Goal: Task Accomplishment & Management: Manage account settings

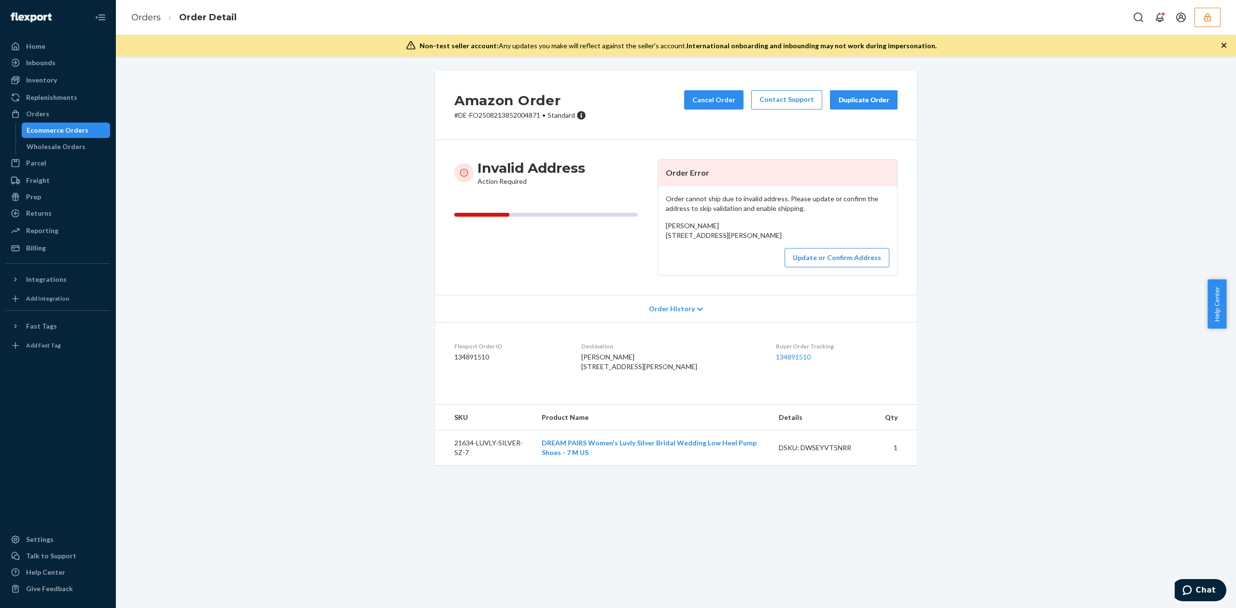
drag, startPoint x: 659, startPoint y: 239, endPoint x: 734, endPoint y: 250, distance: 75.7
click at [734, 250] on div "Order cannot ship due to invalid address. Please update or confirm the address …" at bounding box center [777, 230] width 239 height 89
copy span "802 S Cochran Sundown, TX 79372"
click at [705, 221] on div "Angie Marinelarena 802 S Cochran Sundown, TX 79372 US" at bounding box center [778, 230] width 224 height 19
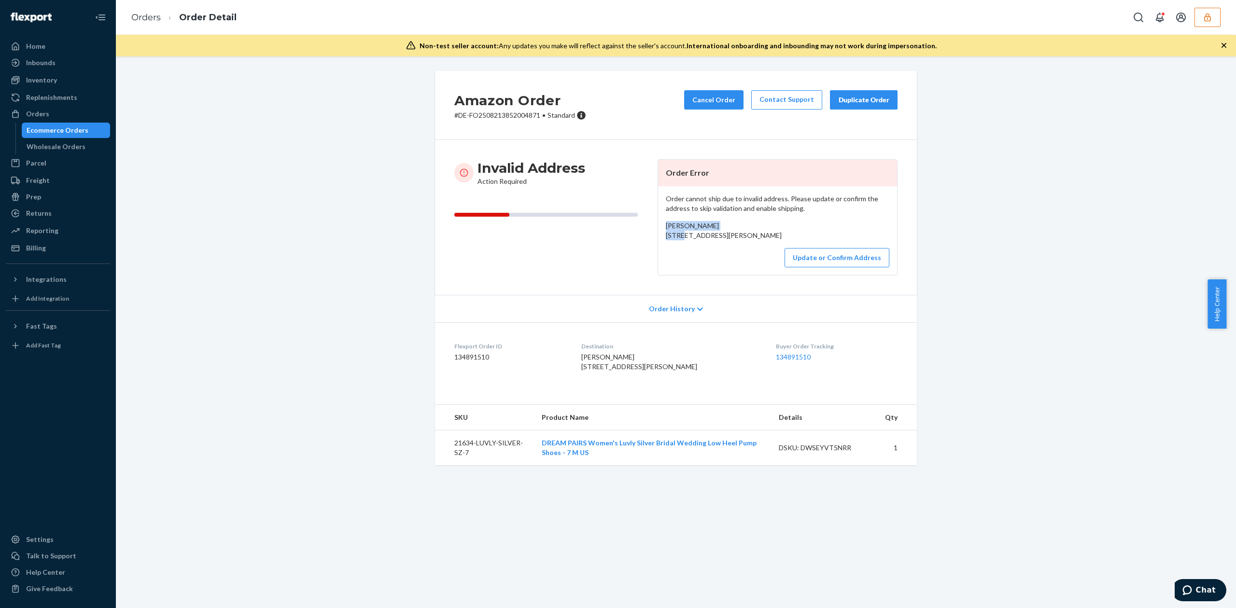
click at [705, 221] on div "Angie Marinelarena 802 S Cochran Sundown, TX 79372 US" at bounding box center [778, 230] width 224 height 19
copy span "Angie Marinelarena"
click at [871, 267] on button "Update or Confirm Address" at bounding box center [837, 257] width 105 height 19
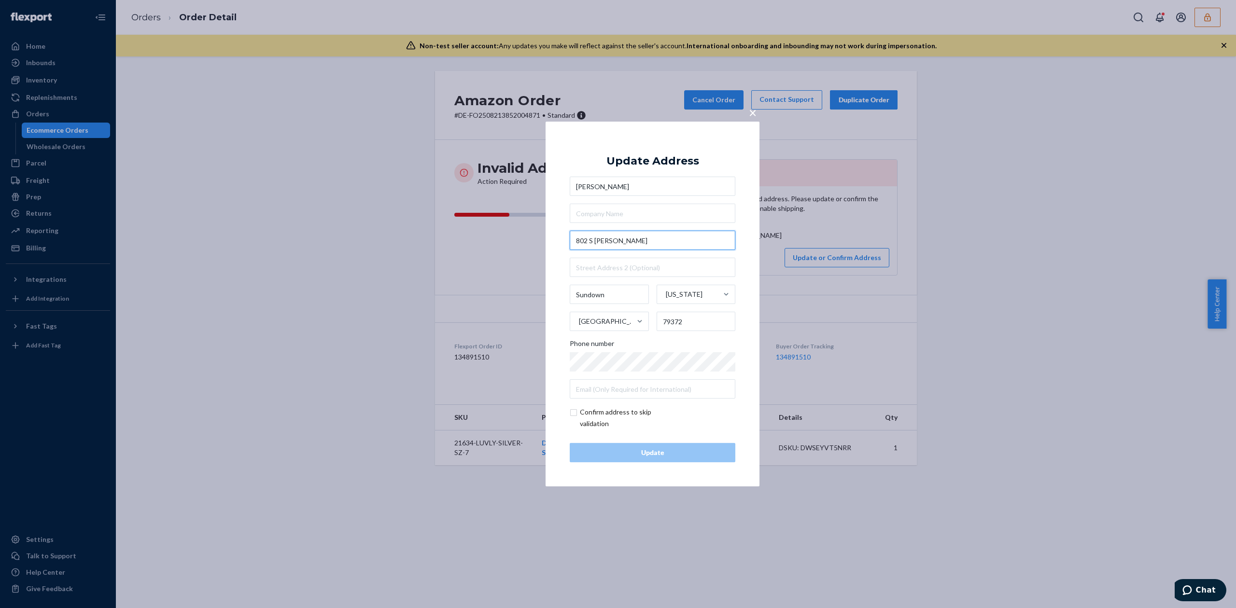
click at [631, 245] on input "802 S Cochran" at bounding box center [653, 240] width 166 height 19
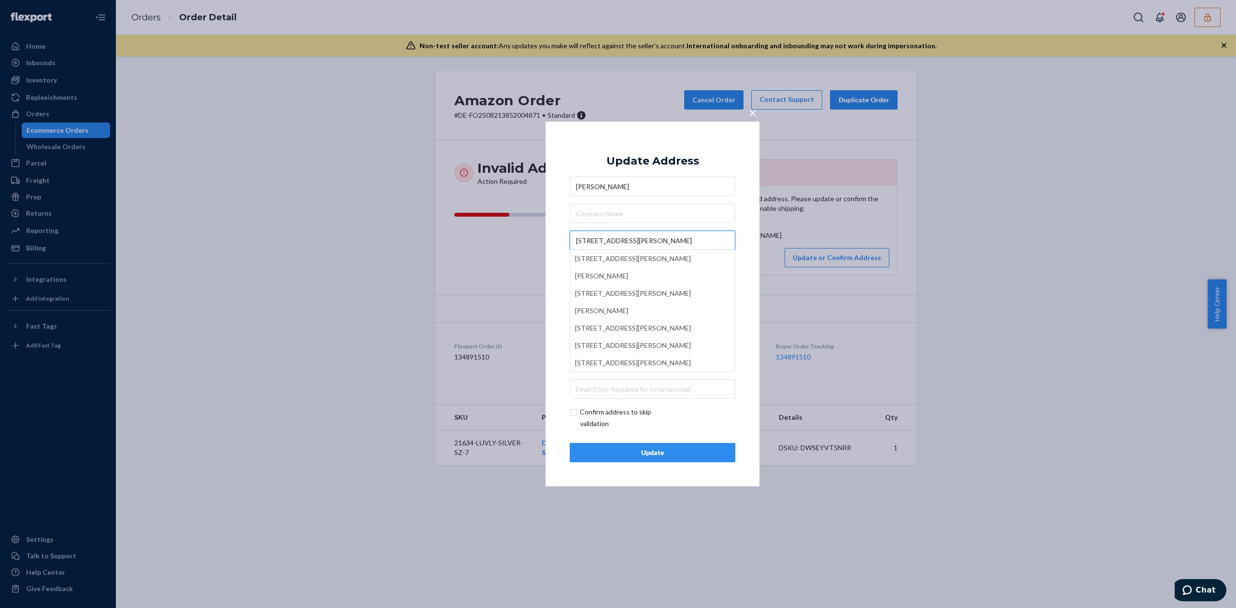
click at [593, 240] on input "802 S Cochran St" at bounding box center [653, 240] width 166 height 19
type input "802 Cochran St"
click at [673, 150] on div "Update Address Angie Marinelarena 802 Cochran St Sundown Texas United States 79…" at bounding box center [653, 304] width 166 height 317
click at [607, 273] on input "text" at bounding box center [653, 267] width 166 height 19
type input "Unit 802"
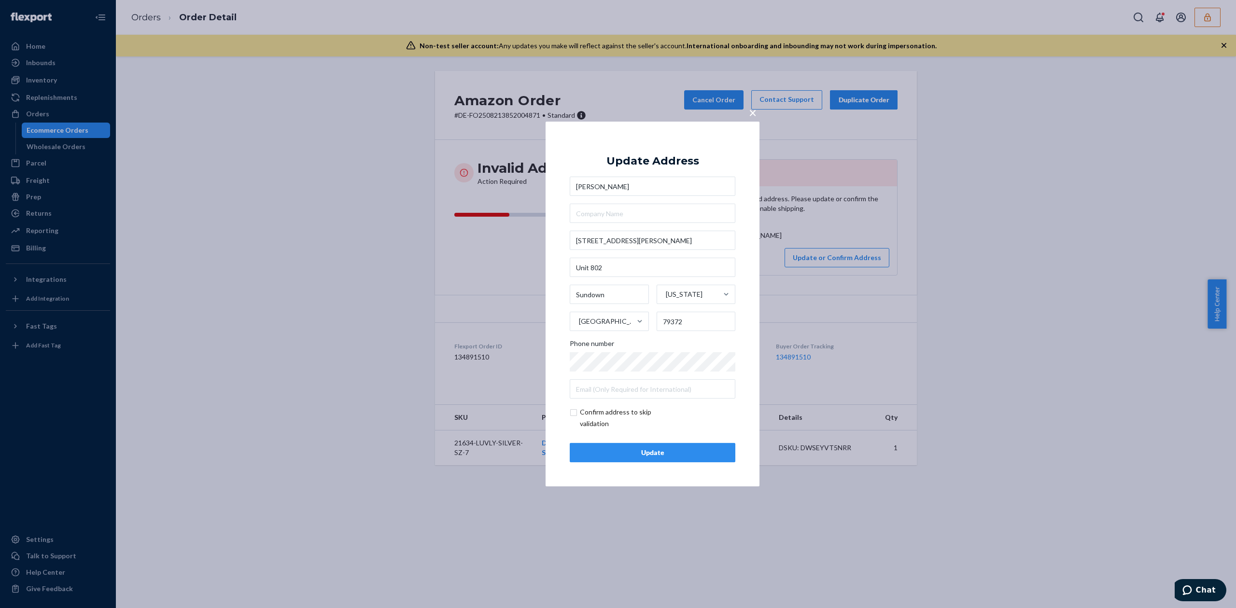
click at [632, 414] on input "checkbox" at bounding box center [626, 418] width 112 height 23
checkbox input "true"
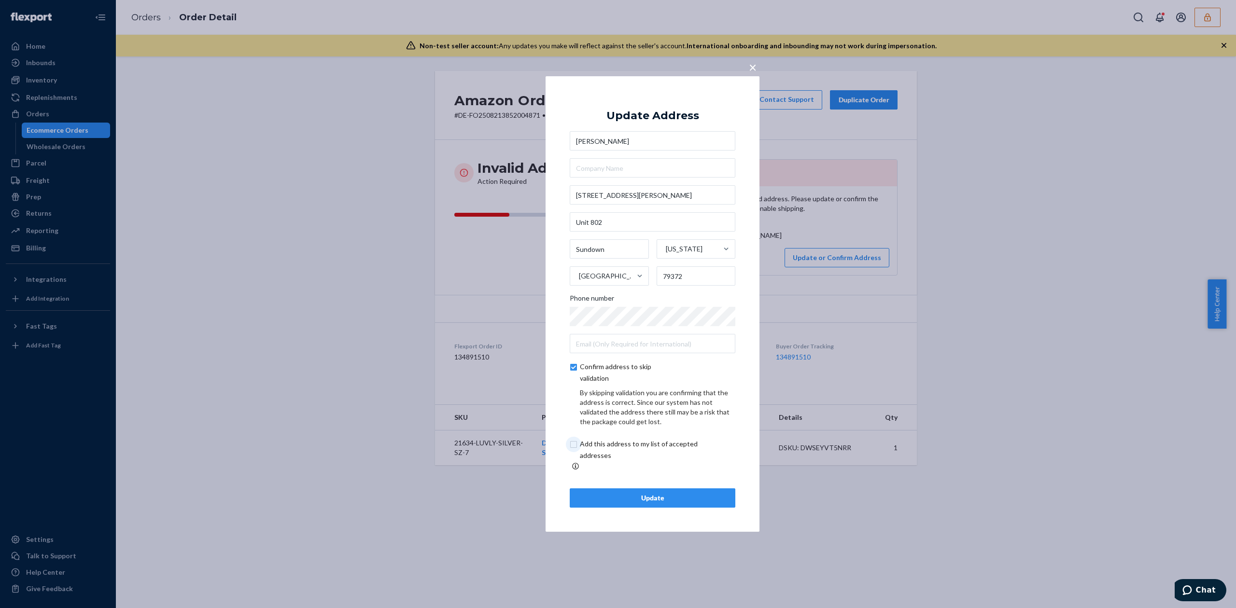
click at [663, 446] on input "checkbox" at bounding box center [650, 449] width 161 height 23
checkbox input "true"
click at [676, 495] on div "Update" at bounding box center [652, 498] width 149 height 10
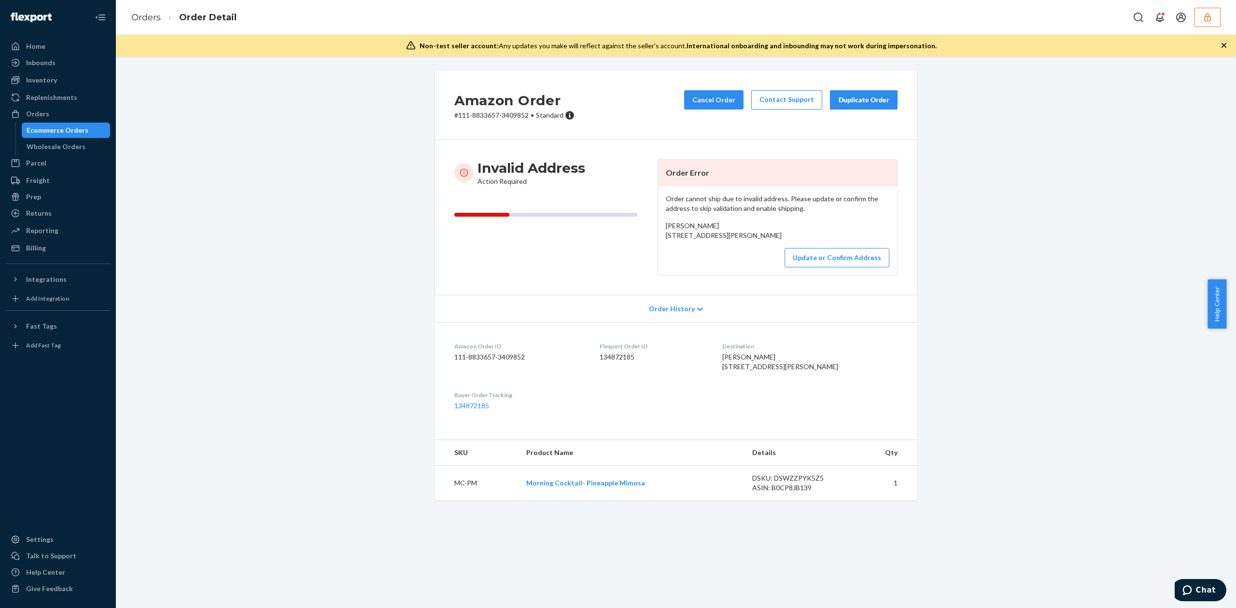
click at [666, 230] on div "Tracey A. Nast 1317 Route 590 ROWLAND, PA 18457-0111 US" at bounding box center [778, 230] width 224 height 19
copy span "Tracey A. Nast"
click at [805, 267] on button "Update or Confirm Address" at bounding box center [837, 257] width 105 height 19
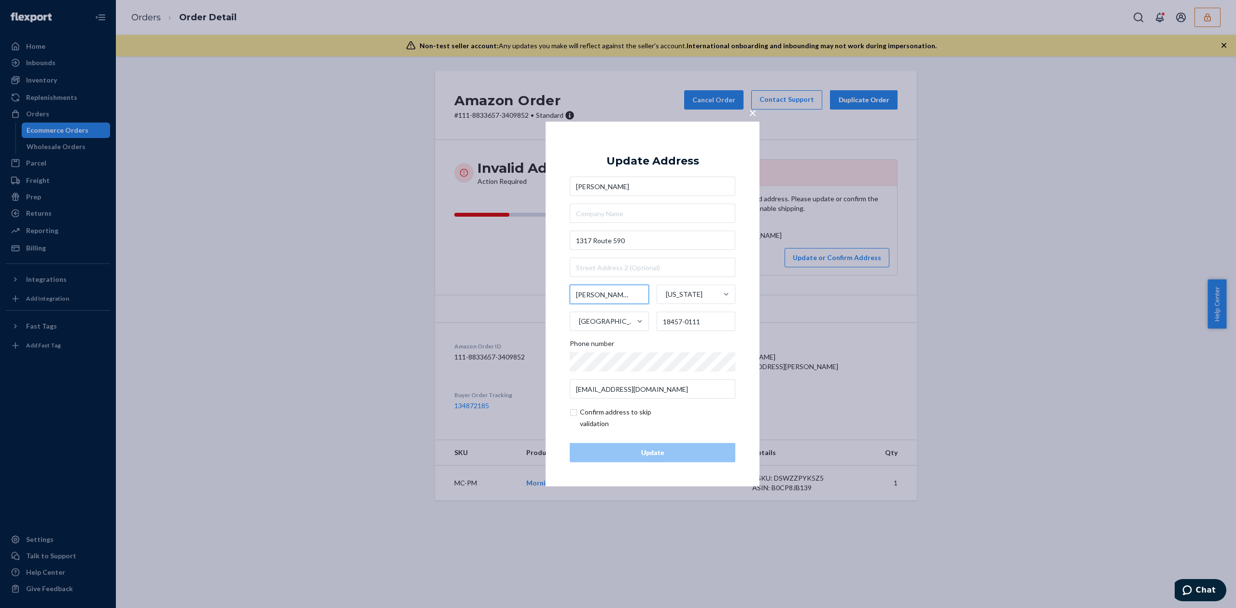
click at [604, 296] on input "ROWLAND" at bounding box center [609, 294] width 79 height 19
type input "Hawley"
drag, startPoint x: 671, startPoint y: 321, endPoint x: 710, endPoint y: 323, distance: 39.1
click at [710, 323] on input "18457-0111" at bounding box center [696, 321] width 79 height 19
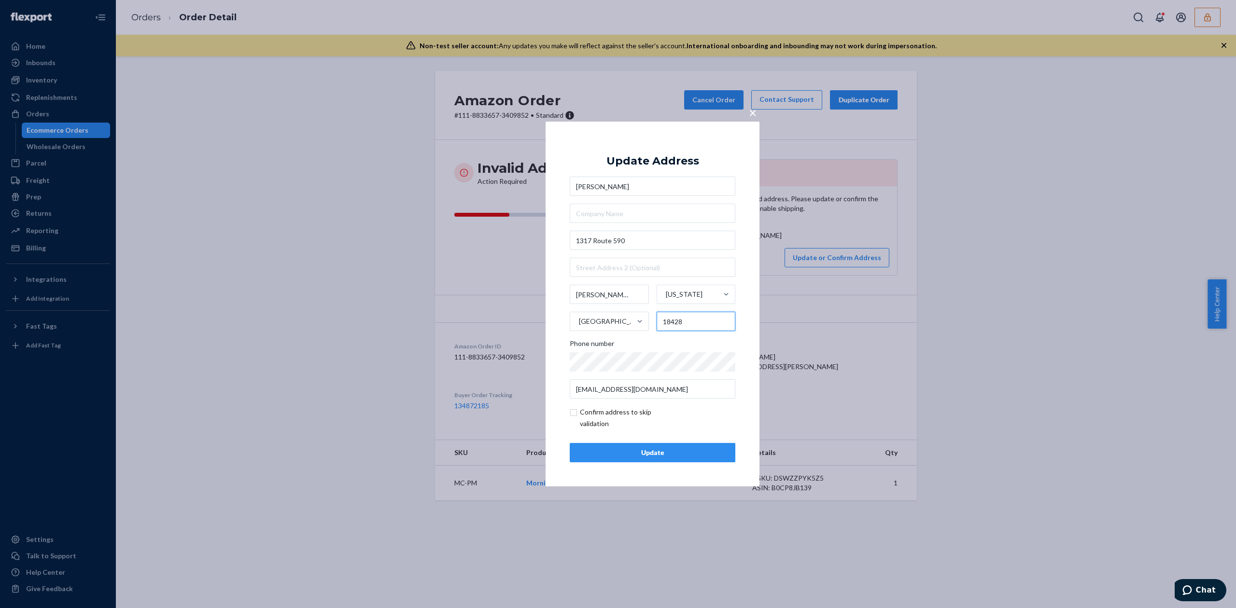
type input "18428"
click at [573, 413] on input "checkbox" at bounding box center [626, 418] width 112 height 23
checkbox input "true"
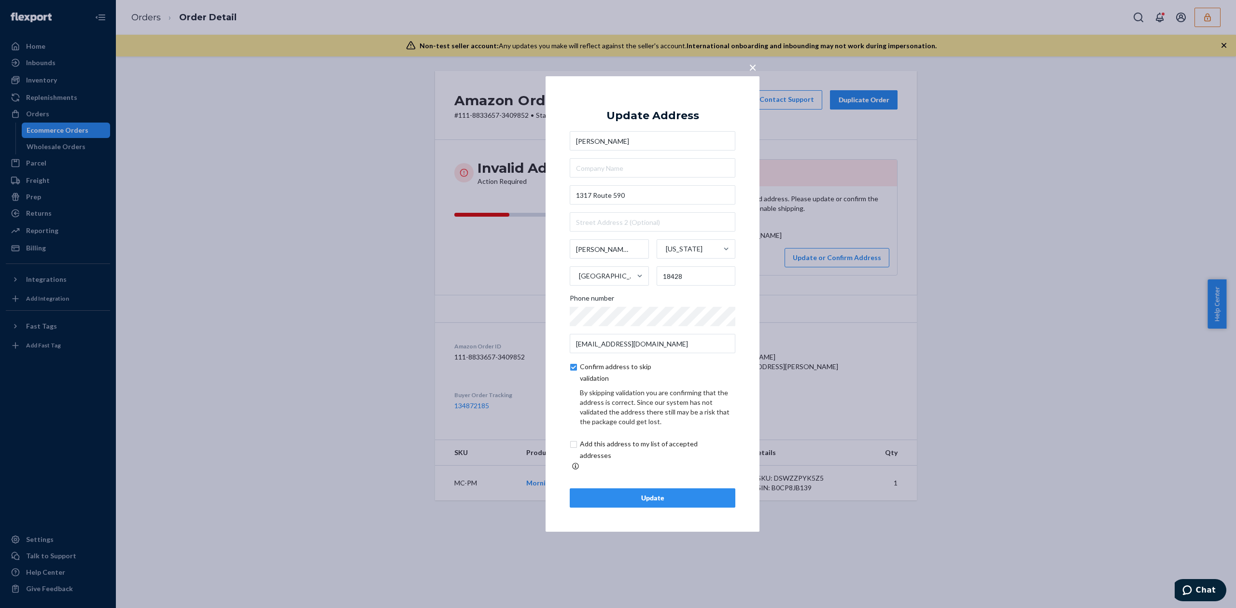
click at [681, 493] on div "Update" at bounding box center [652, 498] width 149 height 10
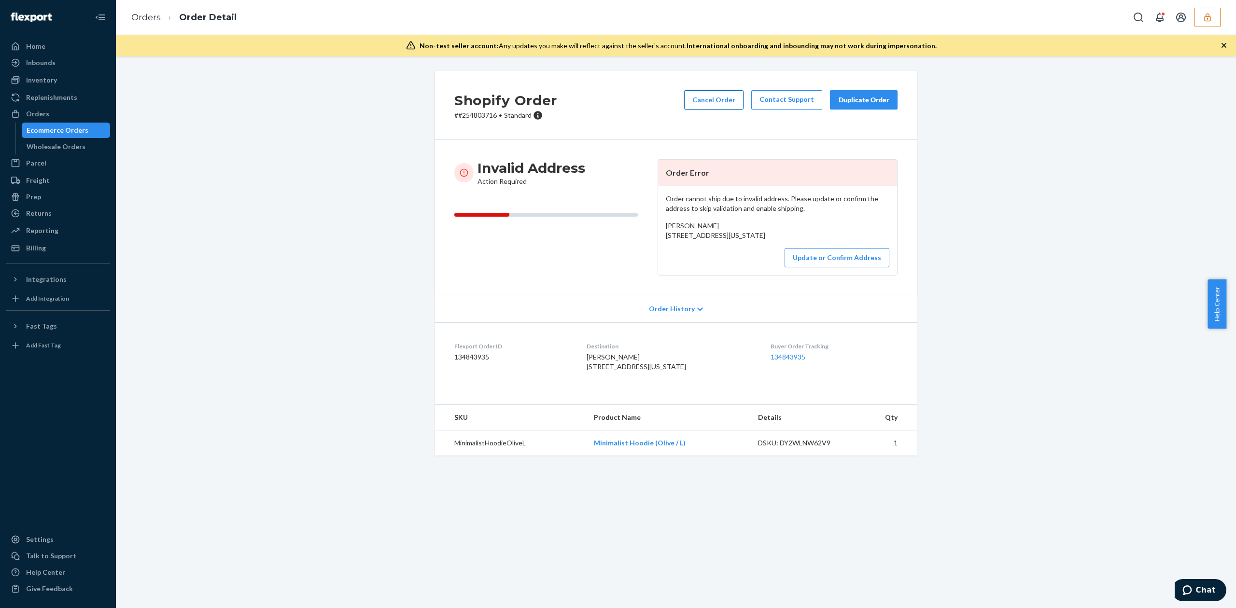
click at [715, 103] on button "Cancel Order" at bounding box center [713, 99] width 59 height 19
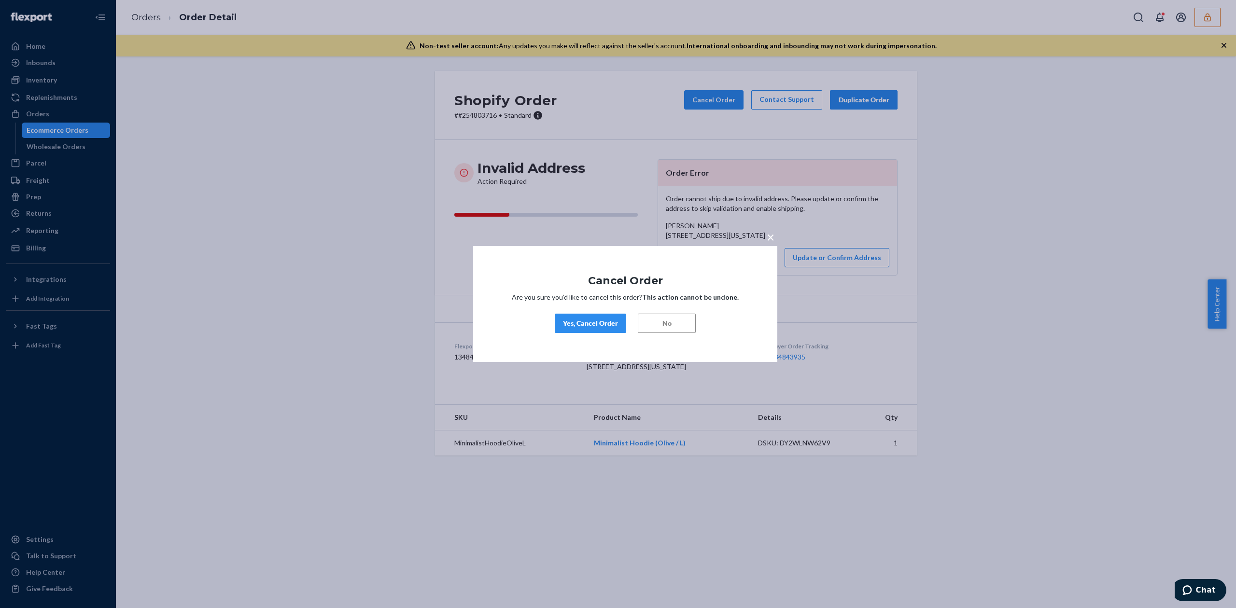
click at [601, 326] on div "Yes, Cancel Order" at bounding box center [590, 324] width 55 height 10
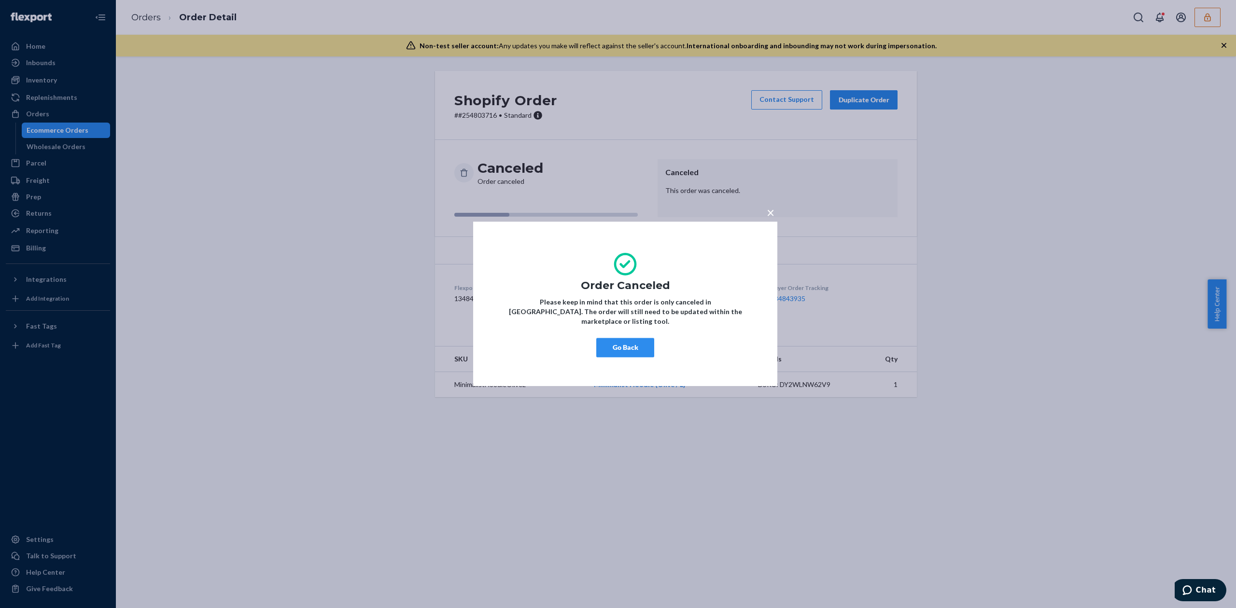
click at [632, 343] on button "Go Back" at bounding box center [625, 347] width 58 height 19
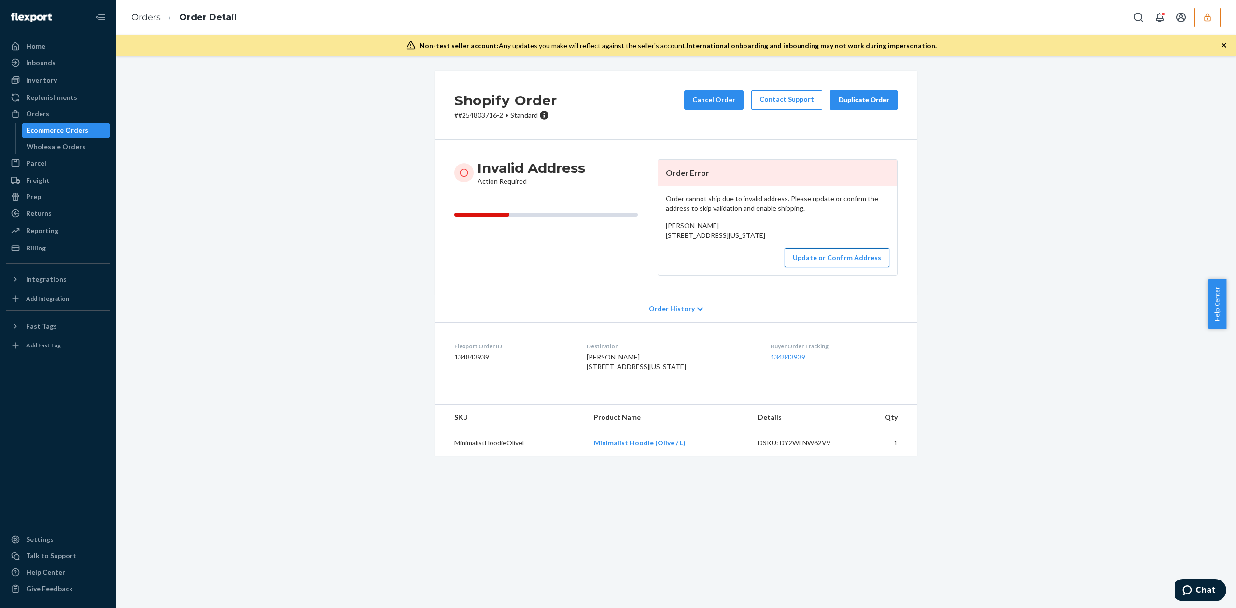
click at [820, 267] on button "Update or Confirm Address" at bounding box center [837, 257] width 105 height 19
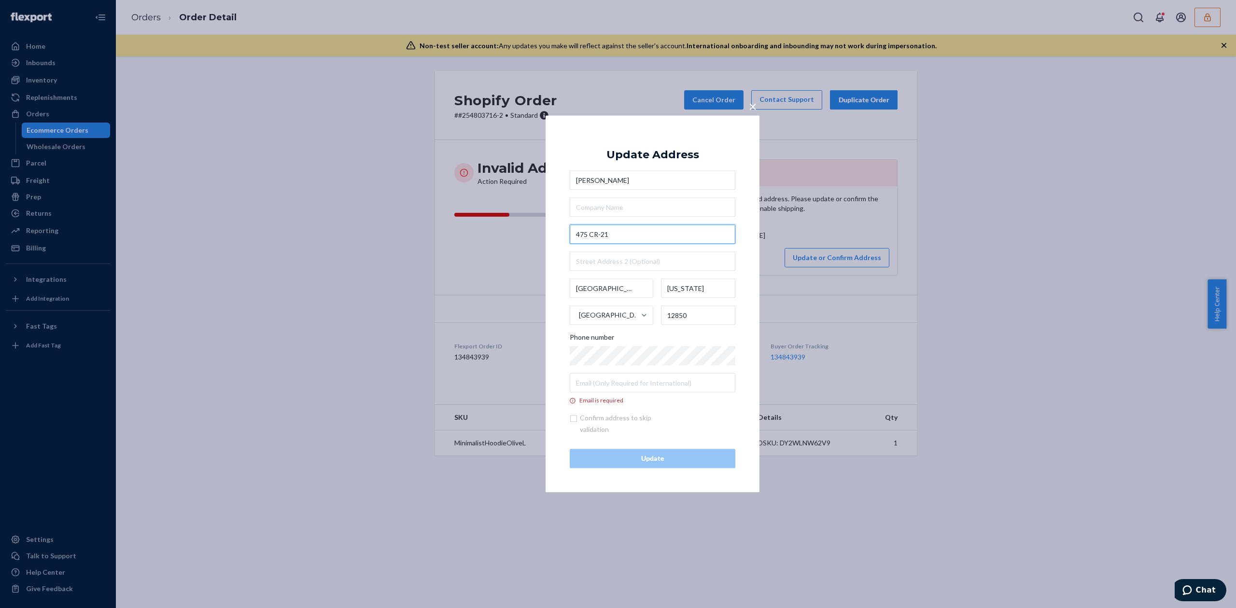
click at [595, 236] on input "475 CR-21" at bounding box center [653, 234] width 166 height 19
type input "475 County Rd 21"
click at [625, 379] on input "Email is required" at bounding box center [653, 383] width 166 height 19
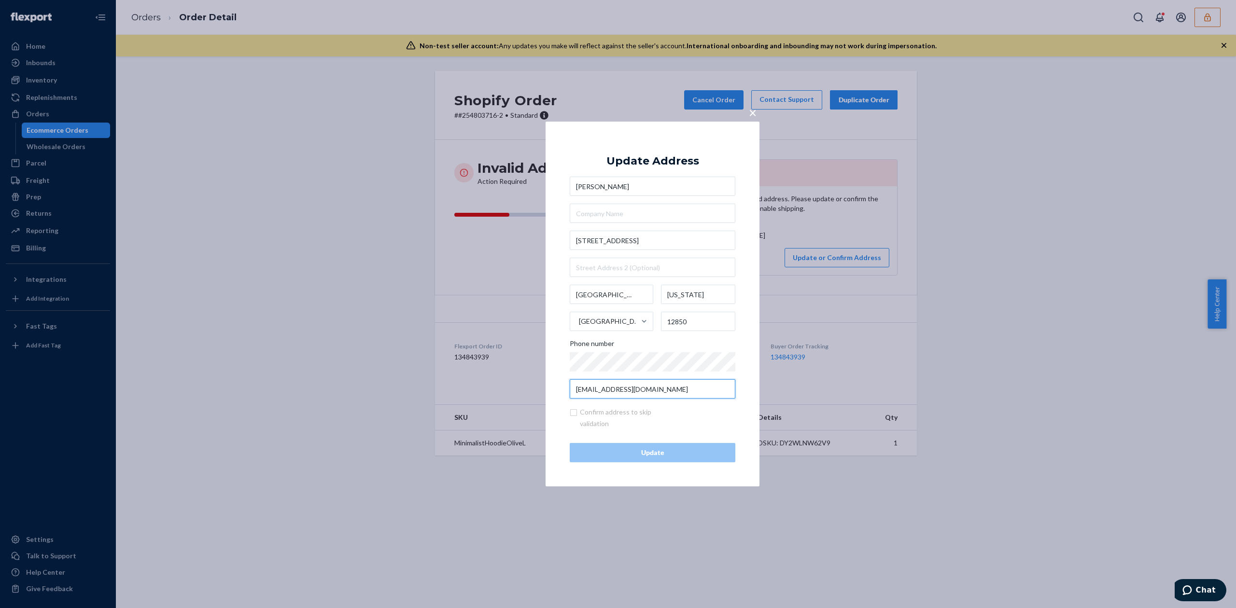
click at [613, 392] on input "noemail@mail.com" at bounding box center [653, 388] width 166 height 19
click at [605, 391] on input "noemail@mail.com" at bounding box center [653, 388] width 166 height 19
click at [636, 388] on input "noemail@email.com" at bounding box center [653, 388] width 166 height 19
click at [573, 393] on input "noemail@email.com" at bounding box center [653, 388] width 166 height 19
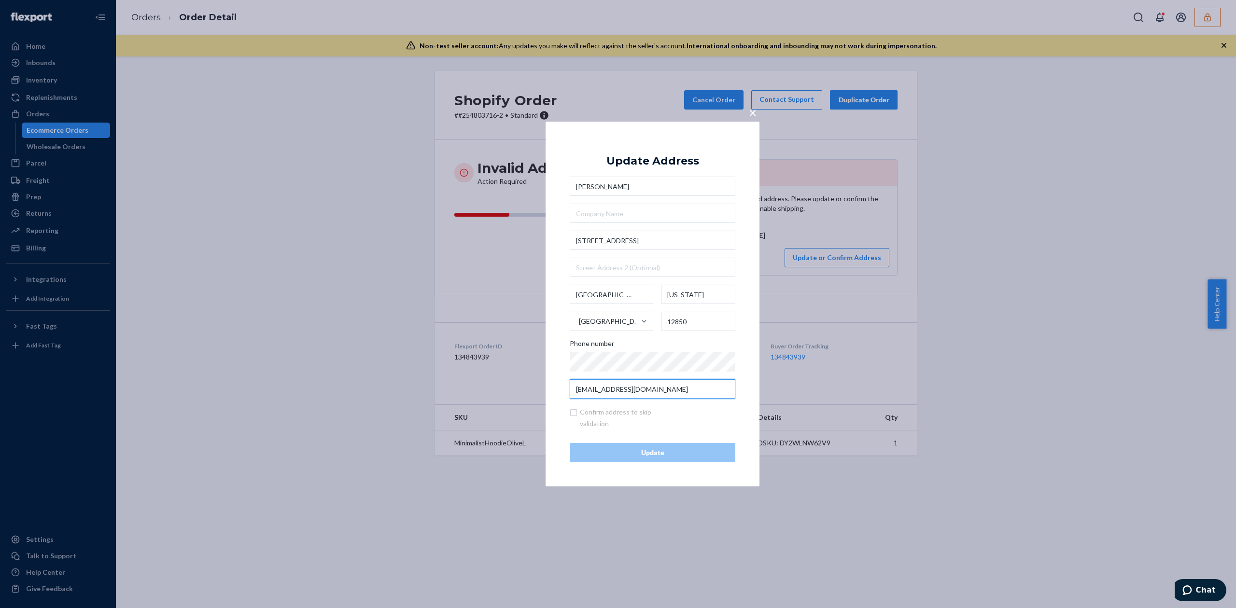
click at [607, 385] on input "noemail@email.com" at bounding box center [653, 388] width 166 height 19
click at [605, 389] on input "noemail@email.com" at bounding box center [653, 388] width 166 height 19
type input "noemail@noemail.com"
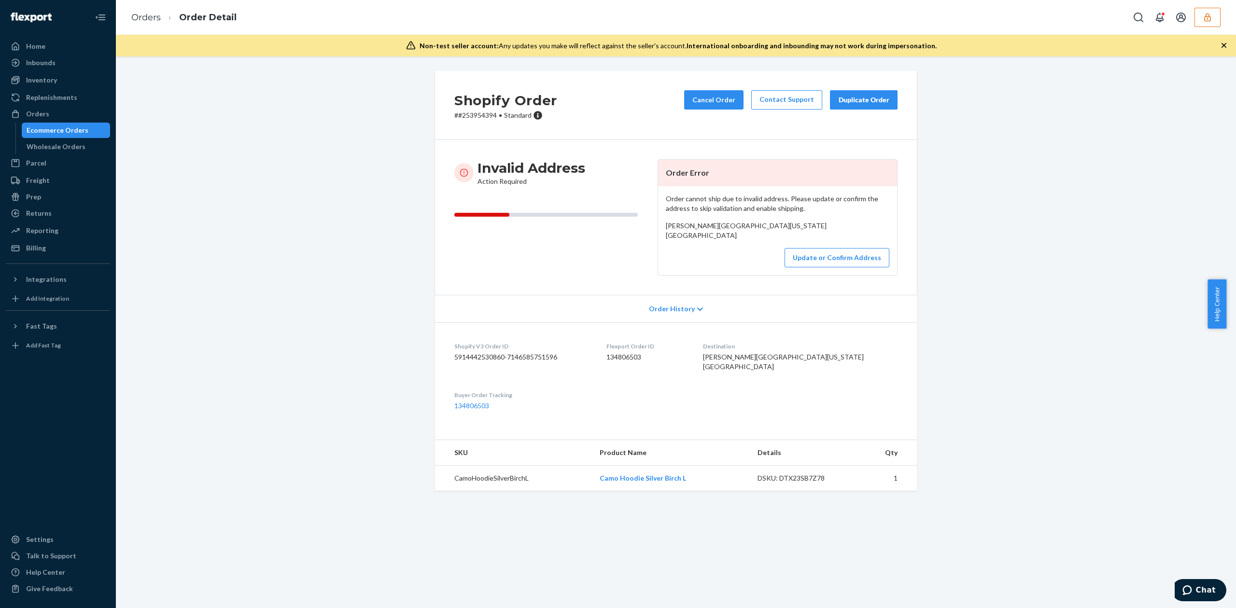
click at [682, 228] on span "[PERSON_NAME][GEOGRAPHIC_DATA][US_STATE] [GEOGRAPHIC_DATA]" at bounding box center [746, 231] width 161 height 18
click at [709, 223] on span "[PERSON_NAME][GEOGRAPHIC_DATA][US_STATE] [GEOGRAPHIC_DATA]" at bounding box center [746, 231] width 161 height 18
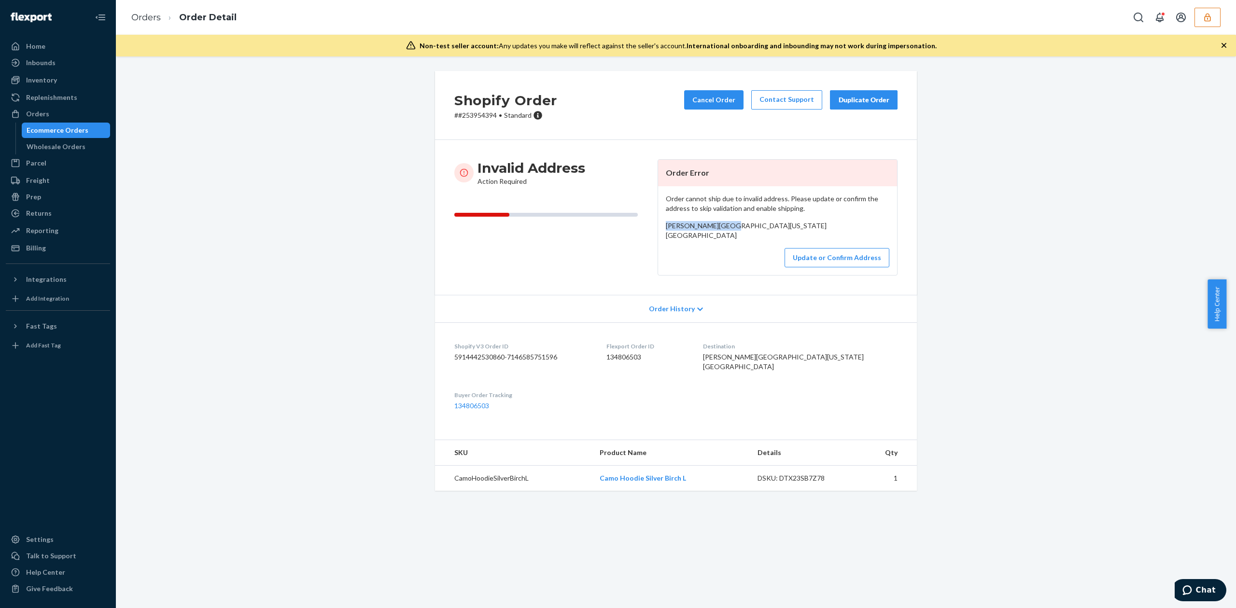
click at [709, 223] on span "[PERSON_NAME][GEOGRAPHIC_DATA][US_STATE] [GEOGRAPHIC_DATA]" at bounding box center [746, 231] width 161 height 18
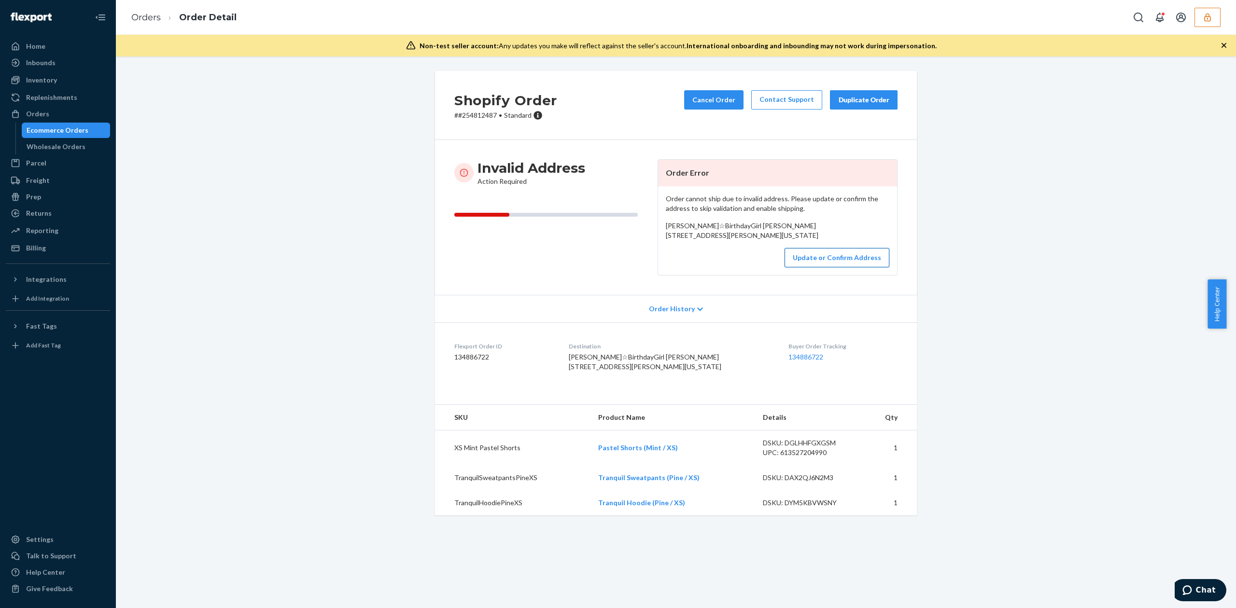
click at [848, 267] on button "Update or Confirm Address" at bounding box center [837, 257] width 105 height 19
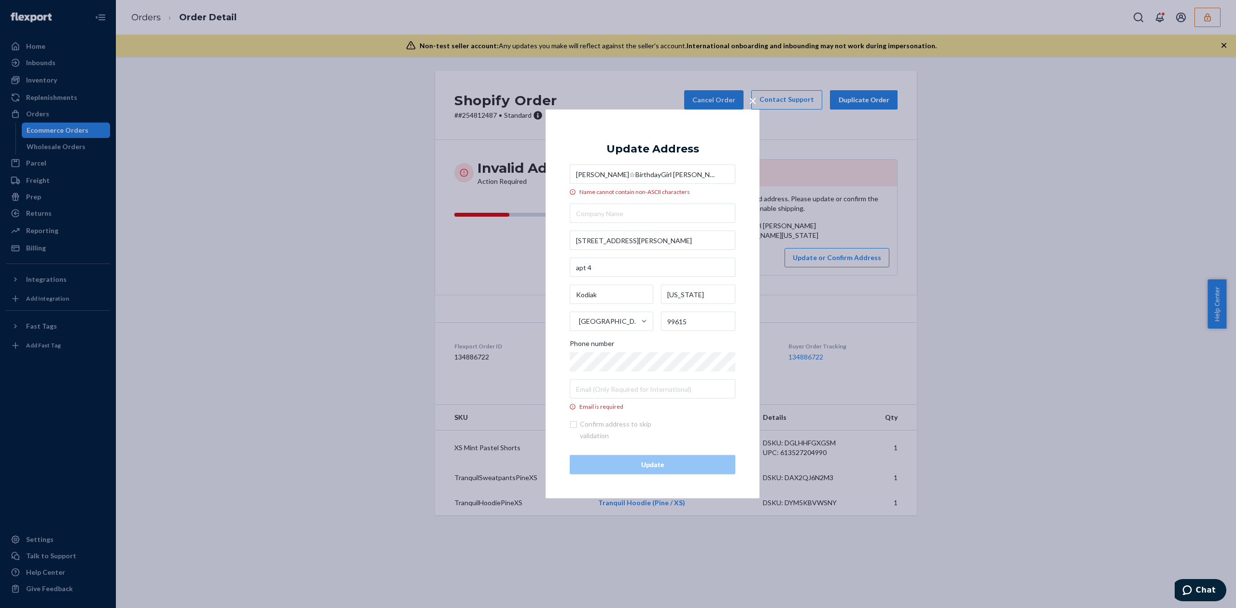
click at [601, 177] on input "[PERSON_NAME]☆BirthdayGirl [PERSON_NAME]" at bounding box center [653, 174] width 166 height 19
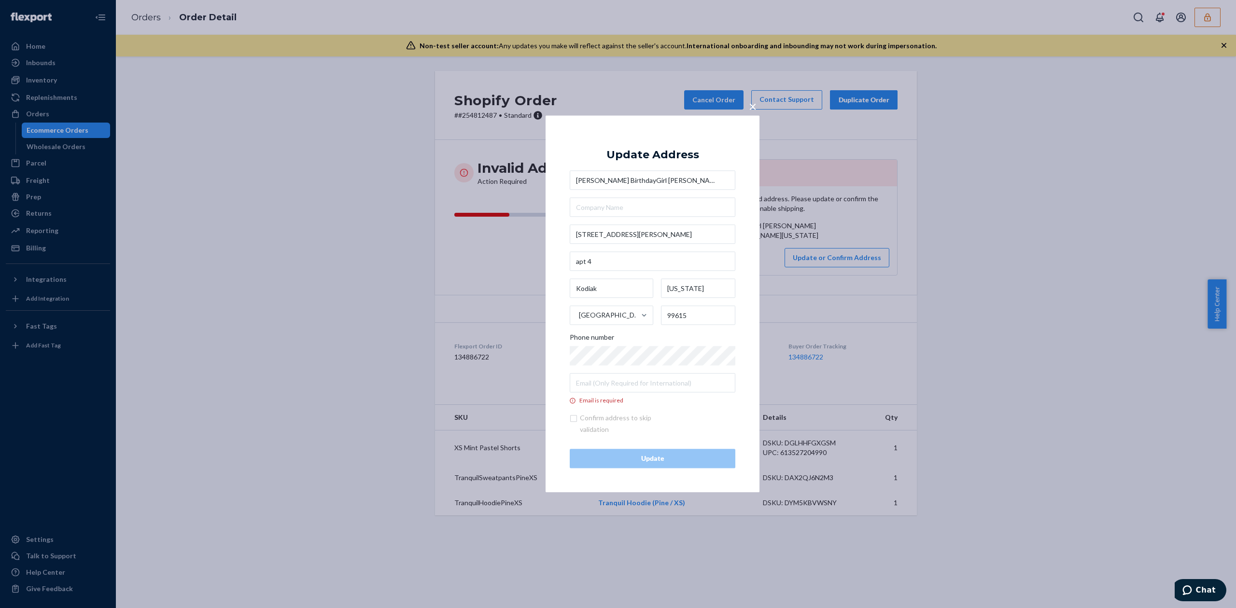
type input "[PERSON_NAME] BirthdayGirl [PERSON_NAME]"
click at [597, 379] on input "Email is required" at bounding box center [653, 383] width 166 height 19
click at [712, 421] on div "Confirm address to skip validation" at bounding box center [653, 424] width 166 height 23
click at [605, 375] on input "Email is required" at bounding box center [653, 383] width 166 height 19
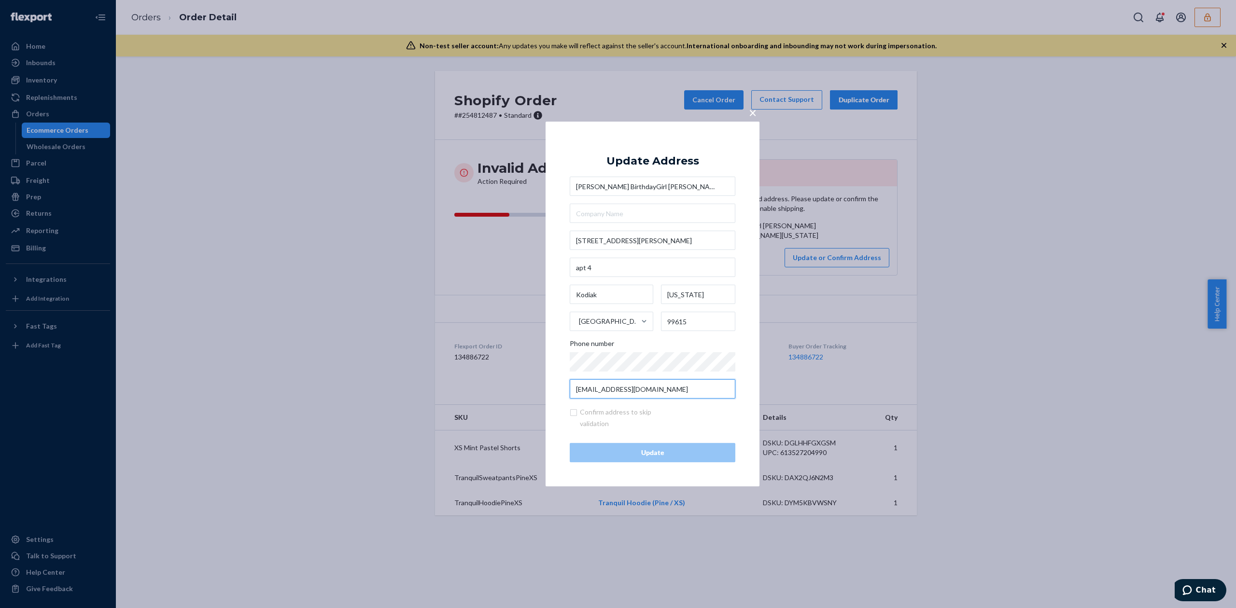
click at [620, 389] on input "email@noemail.com" at bounding box center [653, 388] width 166 height 19
type input "email@noemailavailable.com"
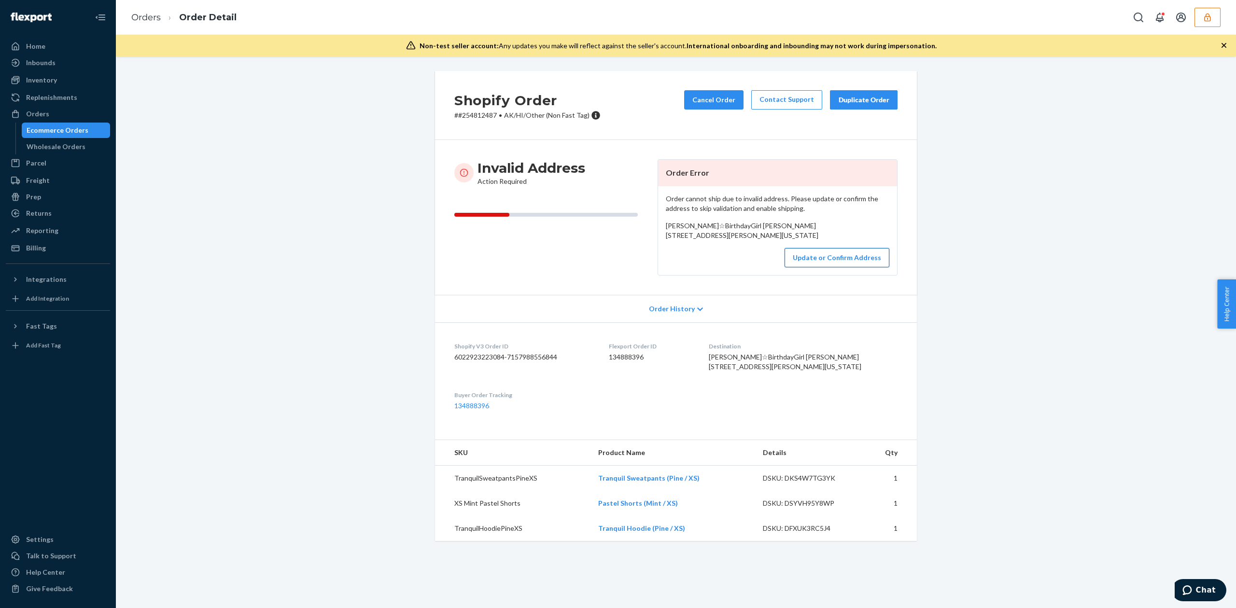
click at [844, 267] on button "Update or Confirm Address" at bounding box center [837, 257] width 105 height 19
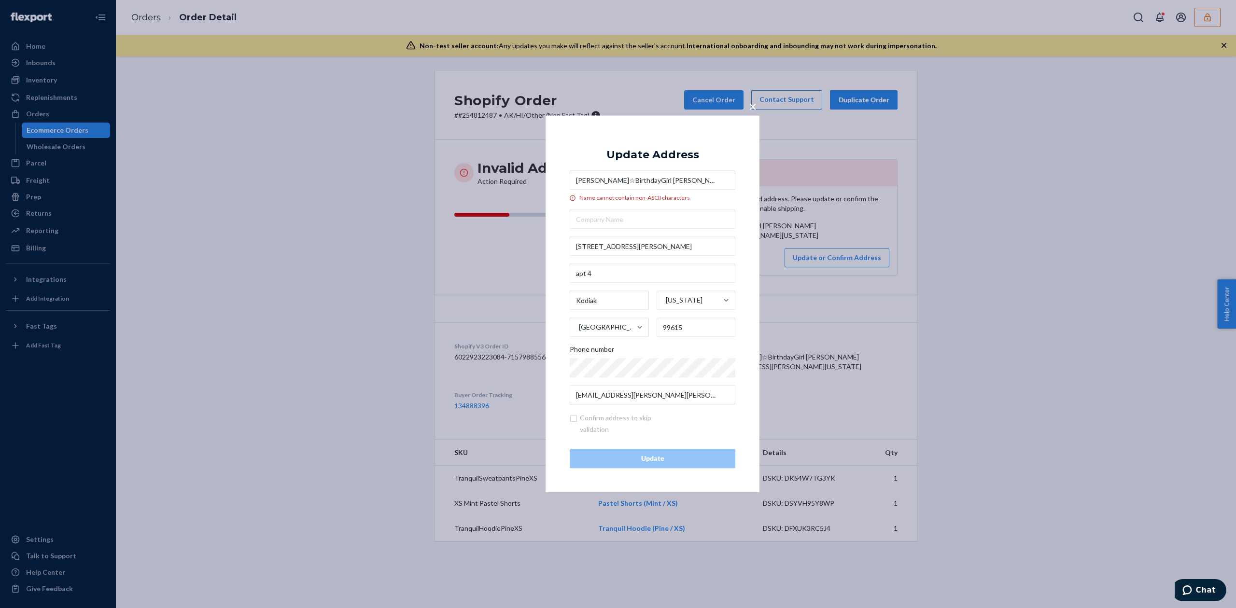
click at [601, 182] on input "[PERSON_NAME]☆BirthdayGirl [PERSON_NAME]" at bounding box center [653, 180] width 166 height 19
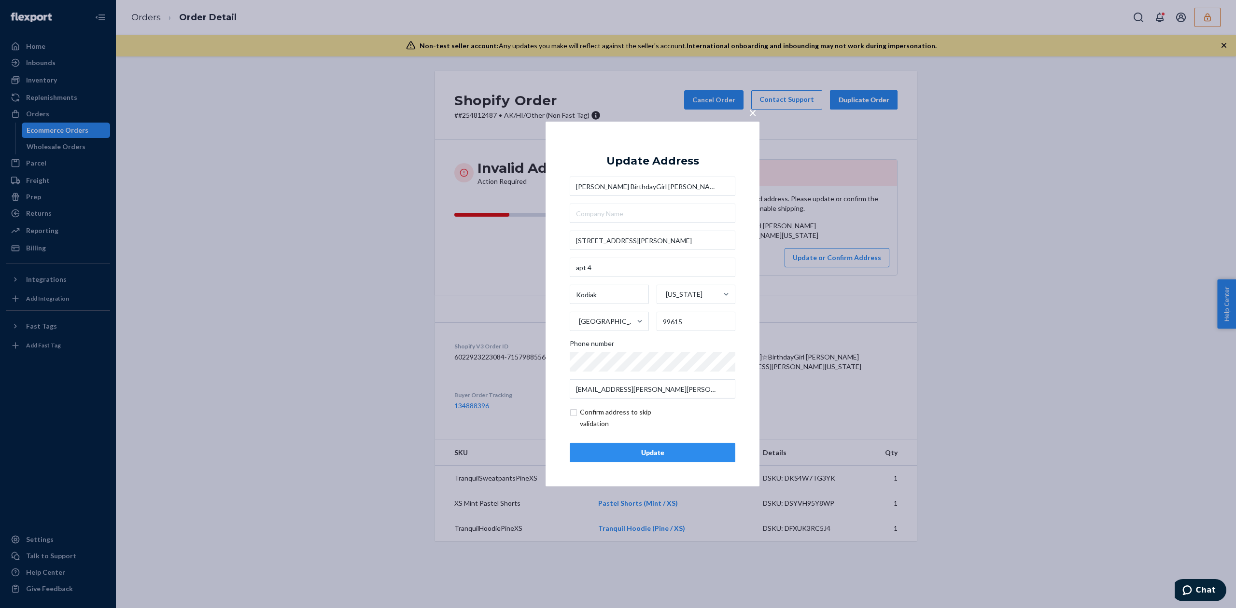
type input "[PERSON_NAME] BirthdayGirl [PERSON_NAME]"
click at [710, 456] on div "Update" at bounding box center [652, 453] width 149 height 10
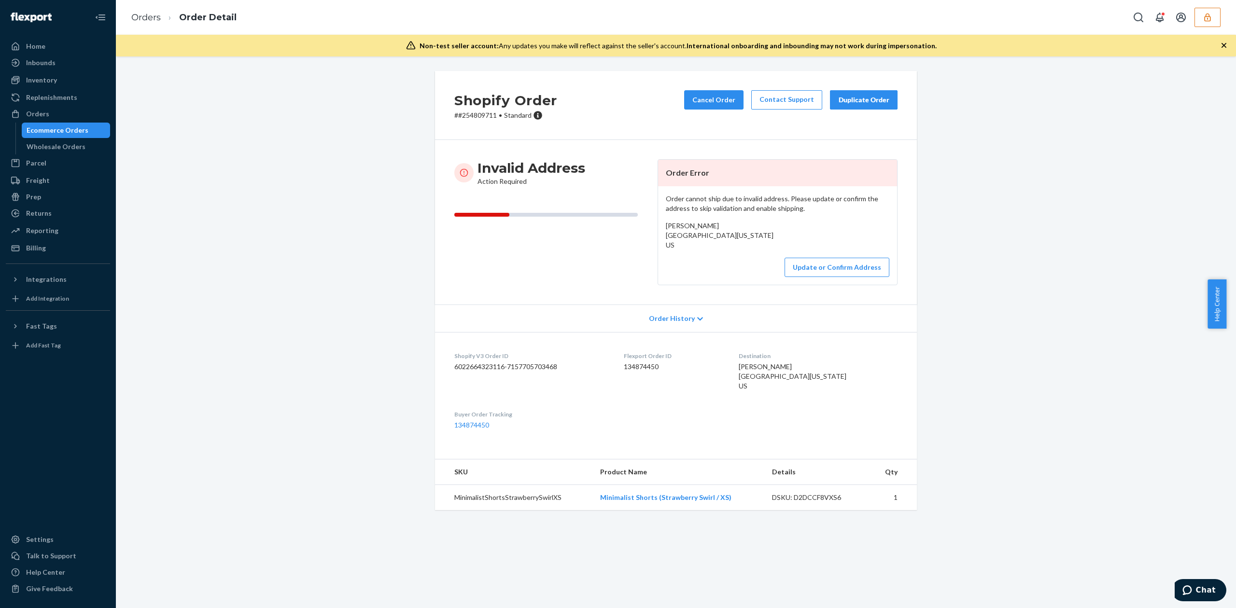
click at [669, 226] on span "Jordan Zimmermann Stonehollow Way Dallas, Texas 75287 US" at bounding box center [720, 236] width 108 height 28
copy span "Jordan Zimmermann"
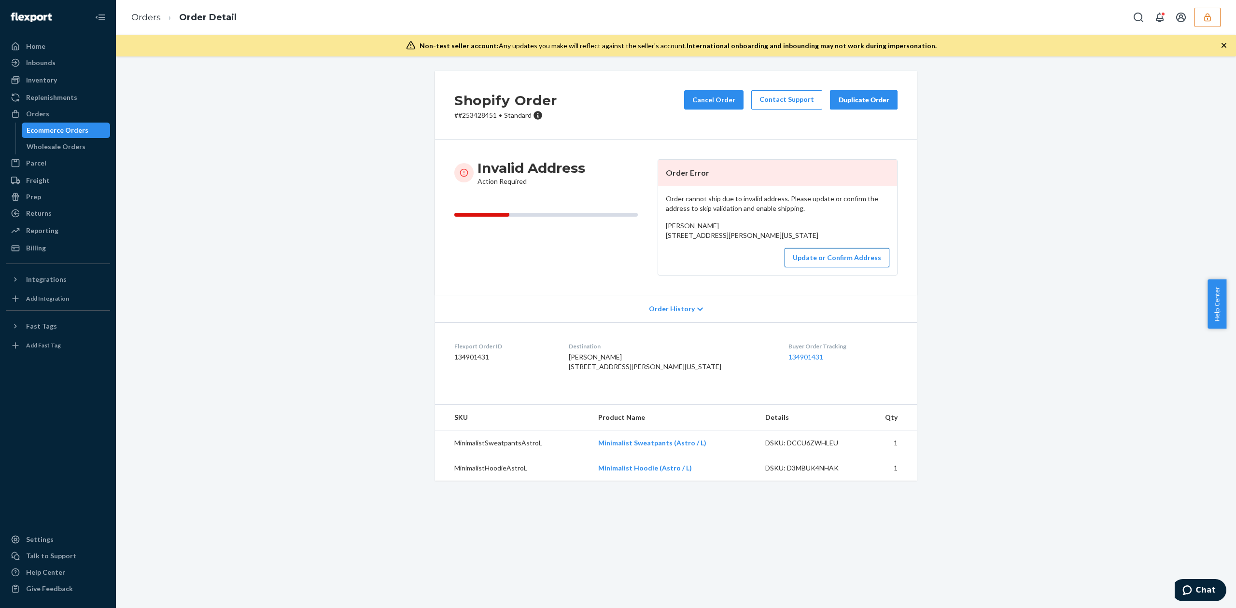
click at [821, 267] on button "Update or Confirm Address" at bounding box center [837, 257] width 105 height 19
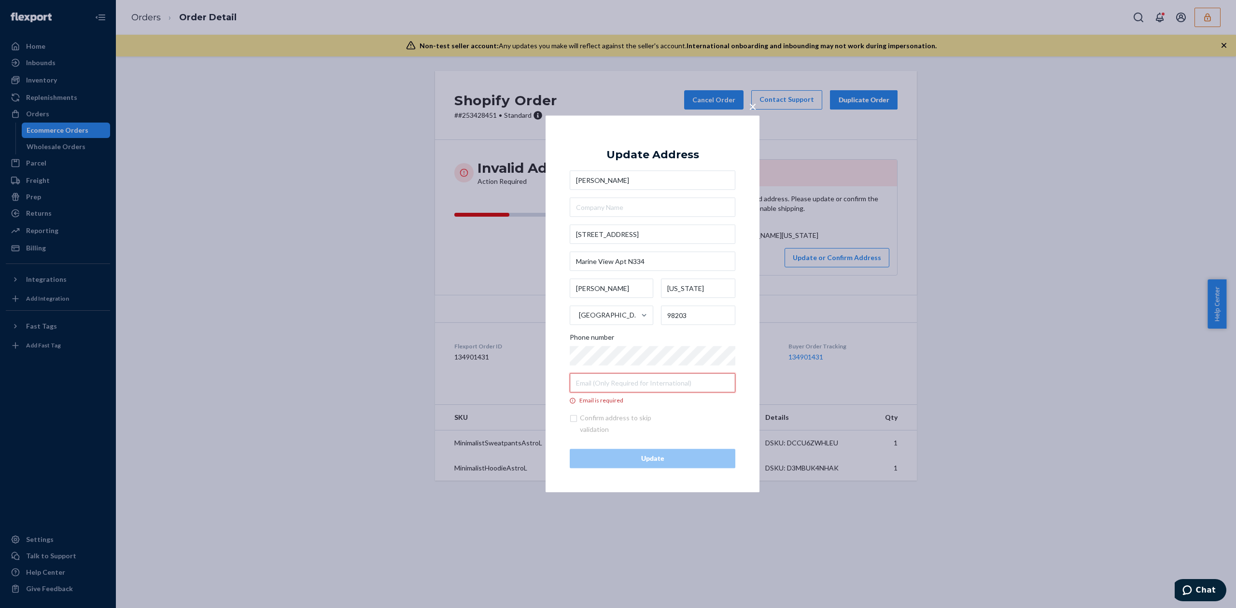
click at [611, 392] on input "Email is required" at bounding box center [653, 383] width 166 height 19
click at [615, 182] on input "Cade Brecht" at bounding box center [653, 180] width 166 height 19
